Goal: Task Accomplishment & Management: Manage account settings

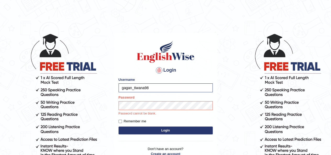
click at [167, 129] on button "Login" at bounding box center [165, 130] width 94 height 8
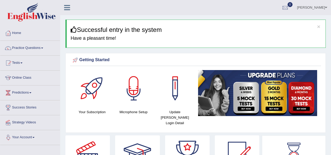
click at [27, 130] on link "Your Account" at bounding box center [30, 136] width 60 height 13
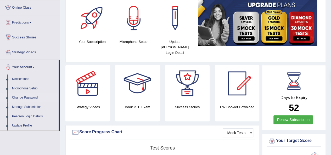
click at [25, 98] on link "Change Password" at bounding box center [34, 97] width 49 height 9
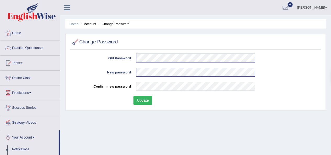
click at [147, 97] on button "Update" at bounding box center [142, 100] width 19 height 9
